Goal: Check status: Check status

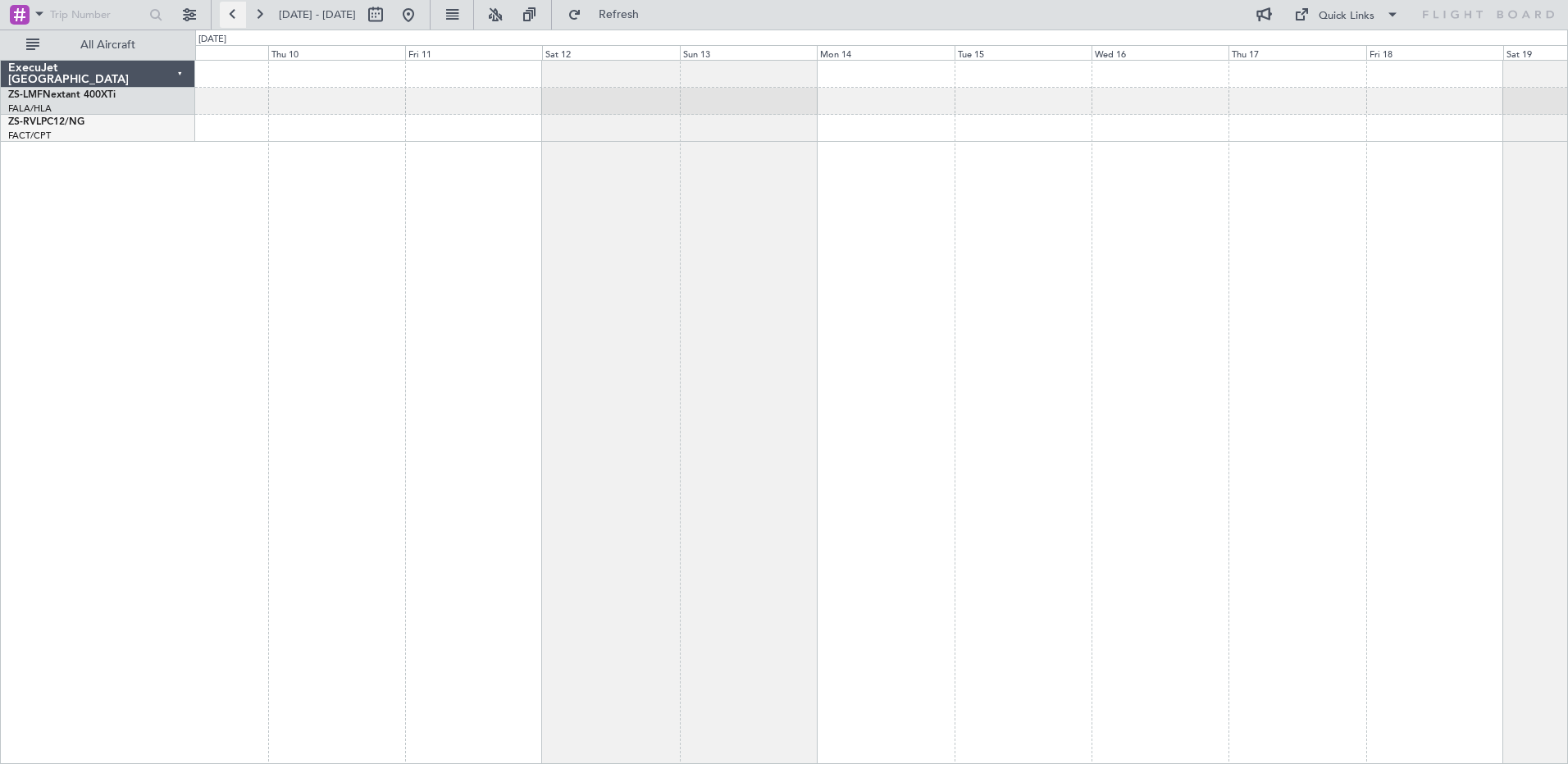
click at [237, 12] on button at bounding box center [232, 15] width 26 height 26
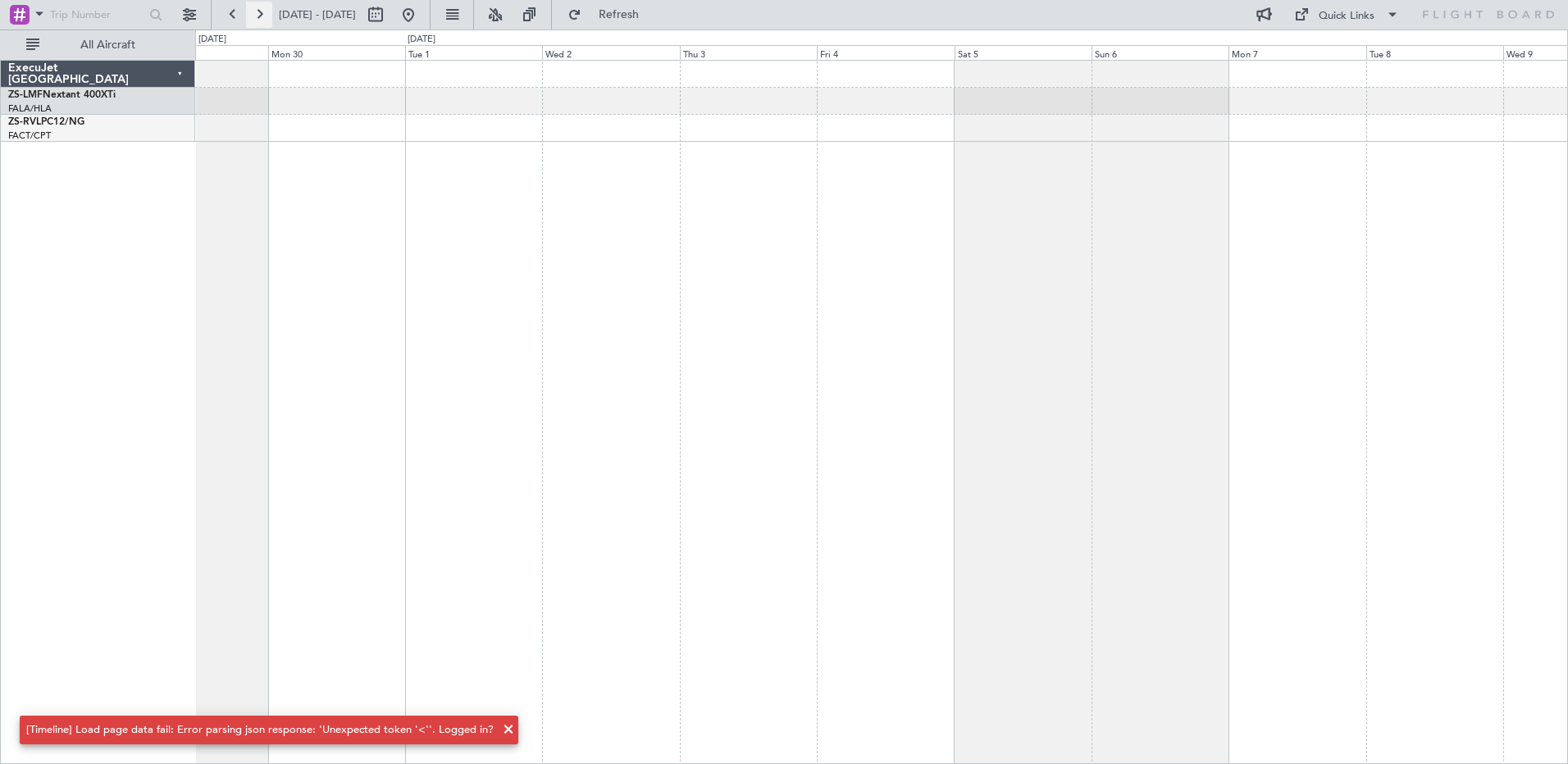
click at [256, 11] on button at bounding box center [259, 15] width 26 height 26
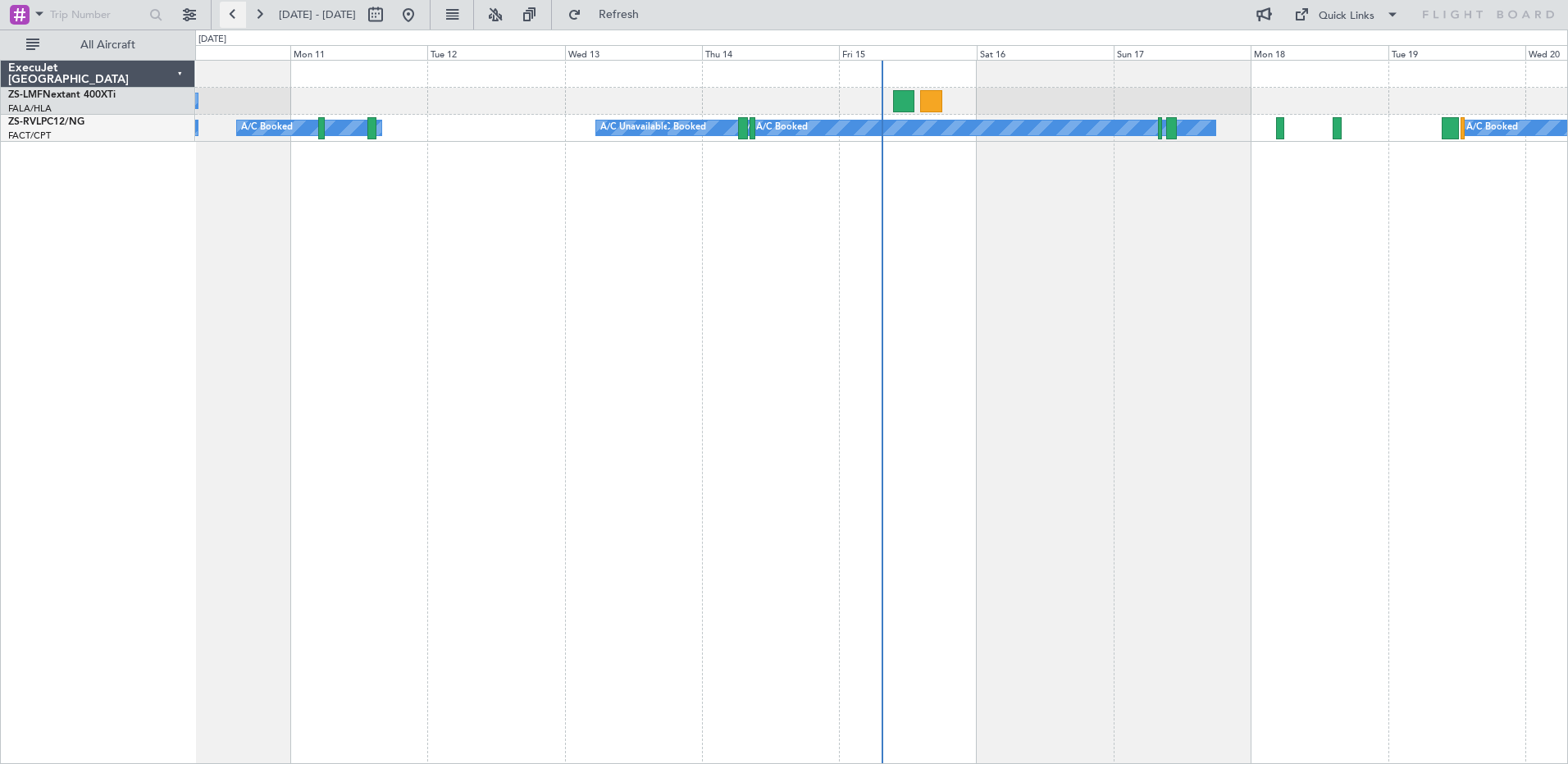
click at [229, 13] on button at bounding box center [232, 15] width 26 height 26
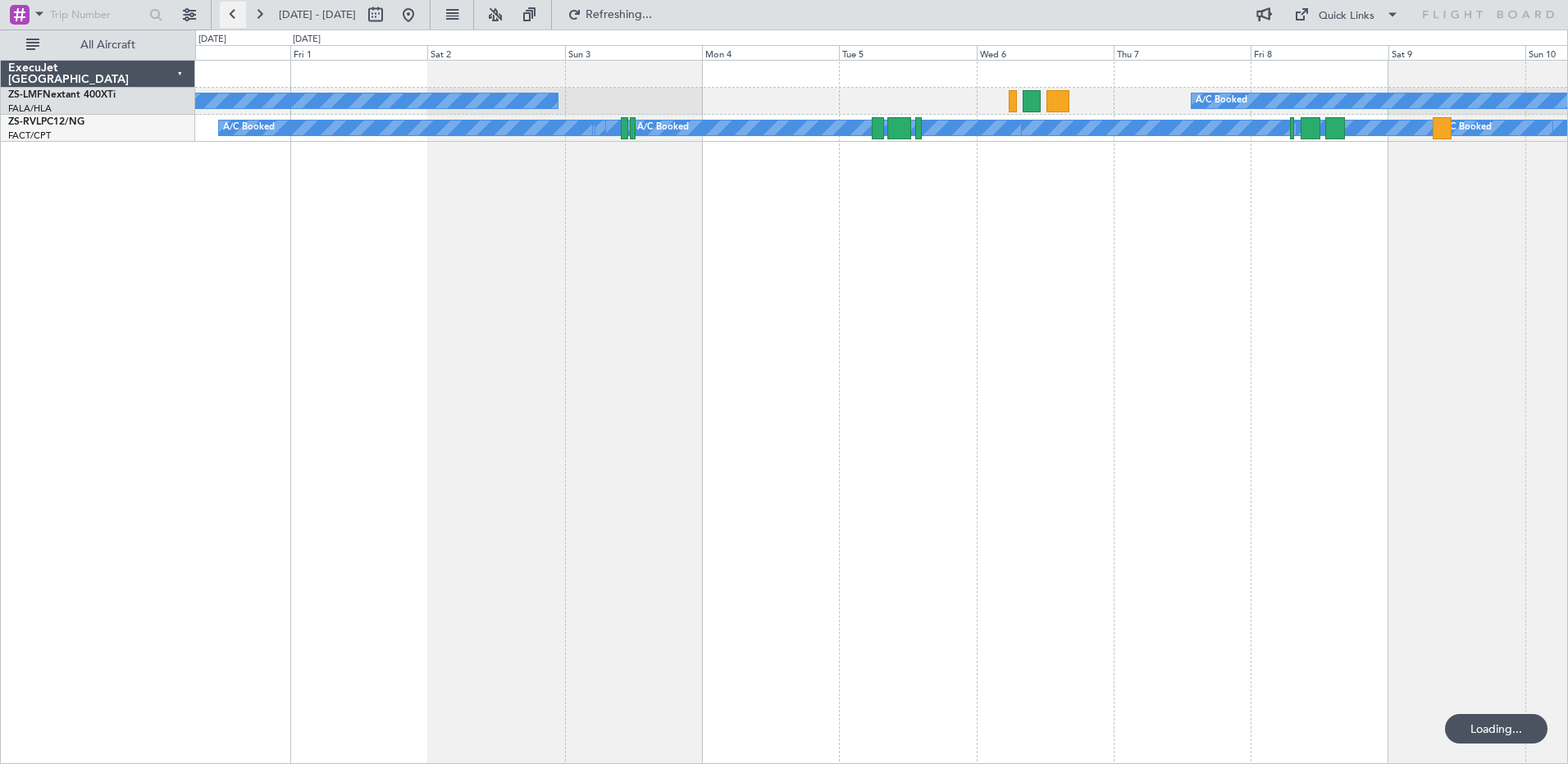
click at [229, 13] on button at bounding box center [232, 15] width 26 height 26
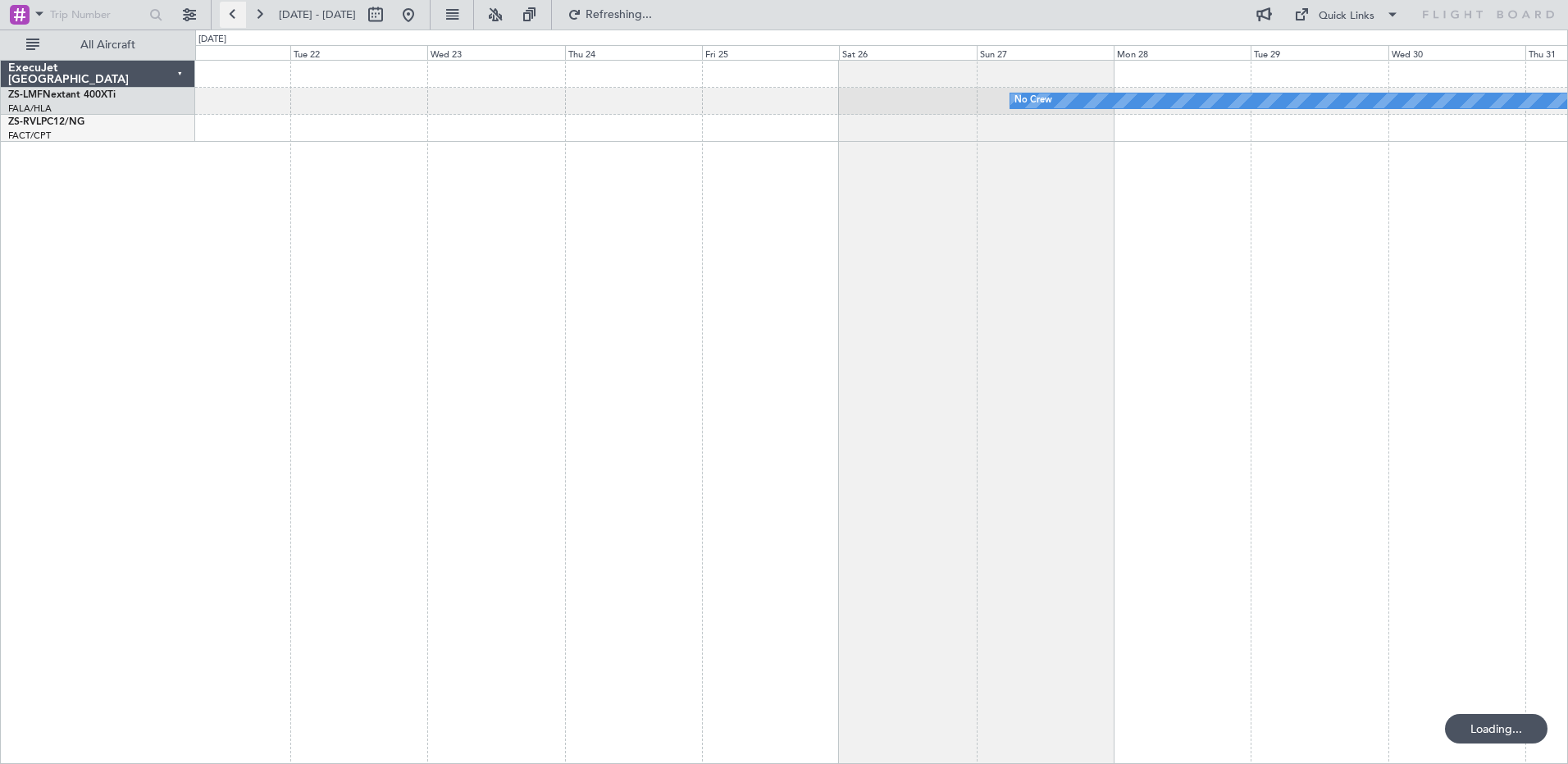
click at [229, 13] on button at bounding box center [232, 15] width 26 height 26
